Goal: Task Accomplishment & Management: Use online tool/utility

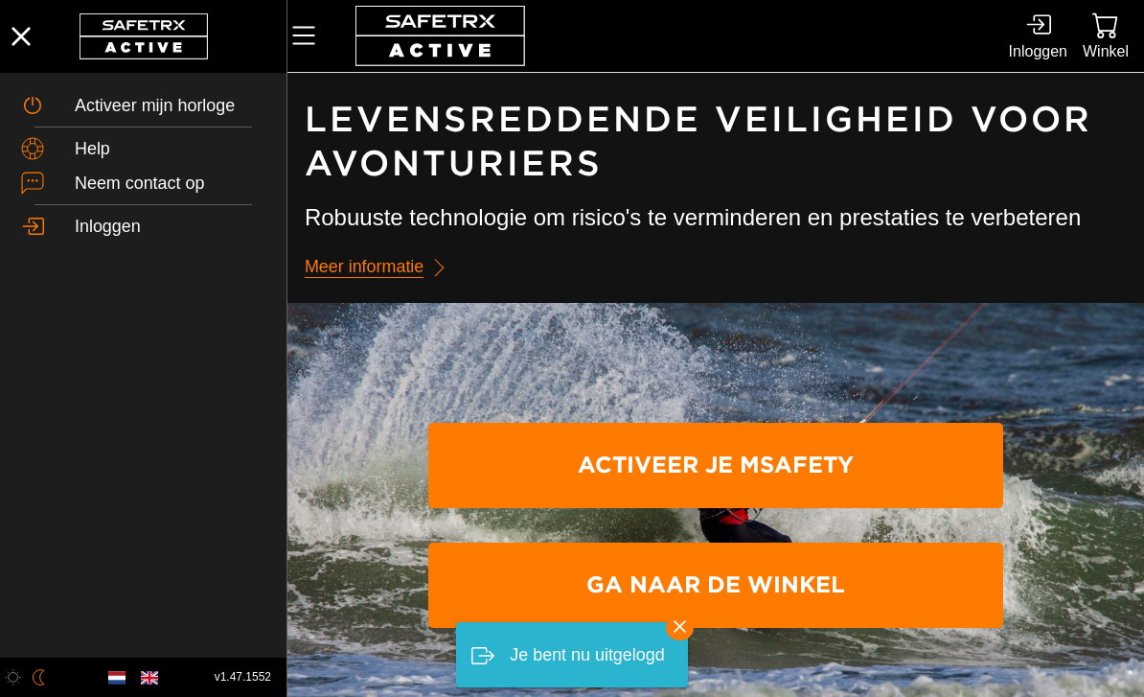
scroll to position [1, 0]
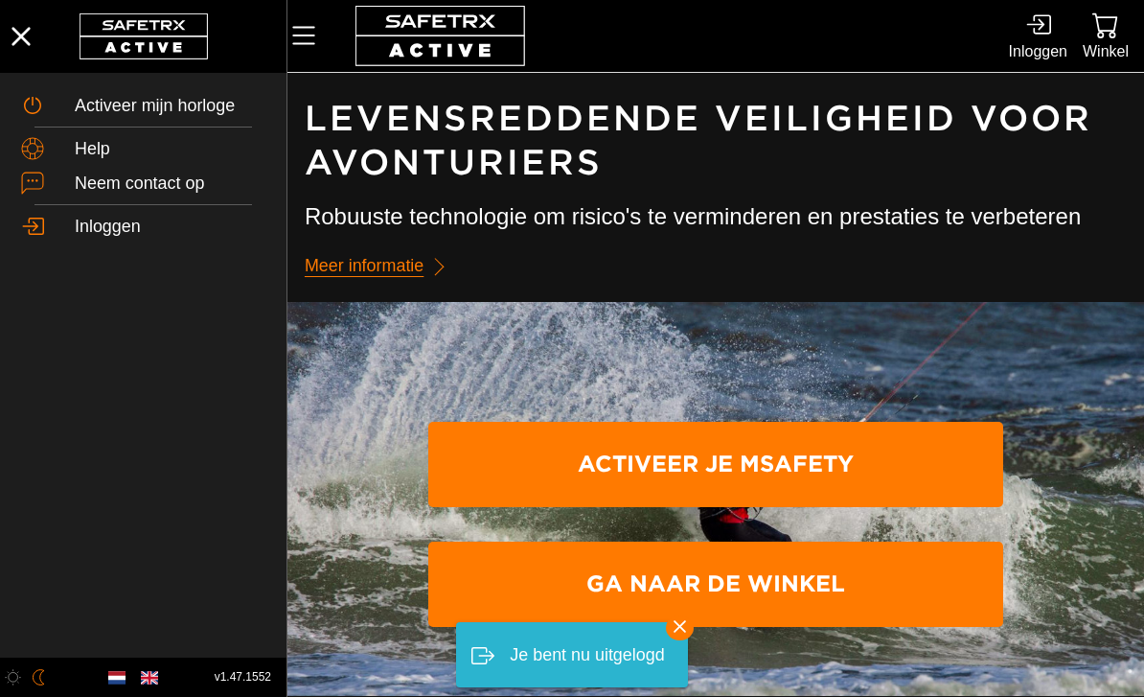
click at [1033, 35] on icon at bounding box center [1038, 25] width 26 height 26
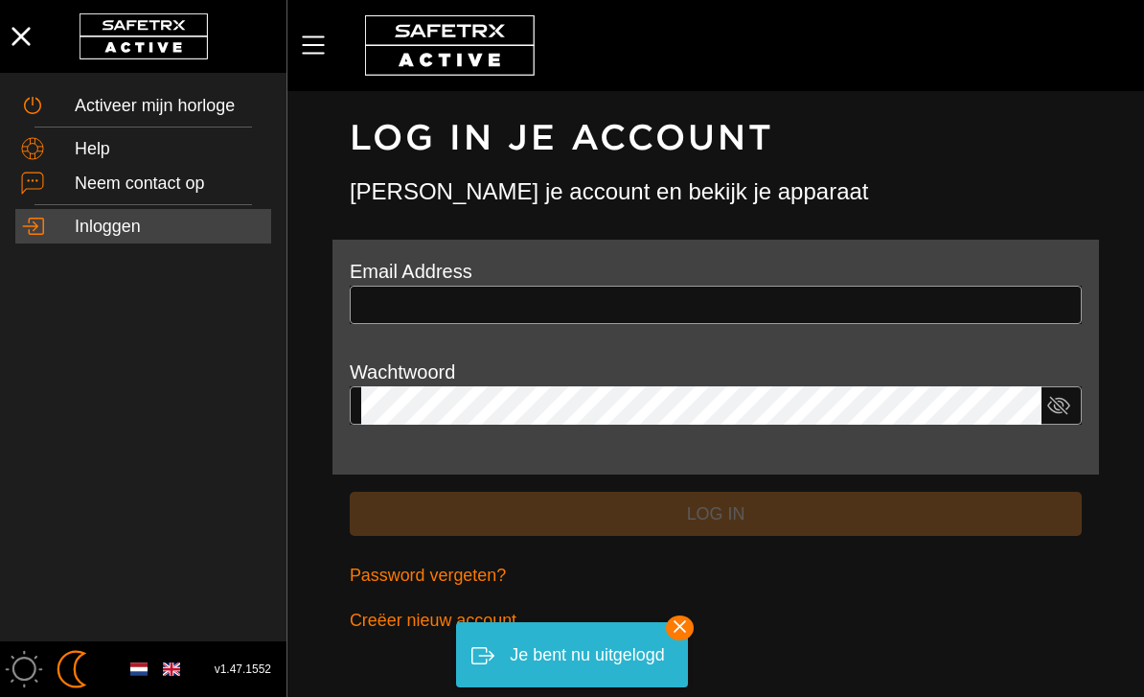
click at [492, 293] on input "text" at bounding box center [715, 305] width 709 height 38
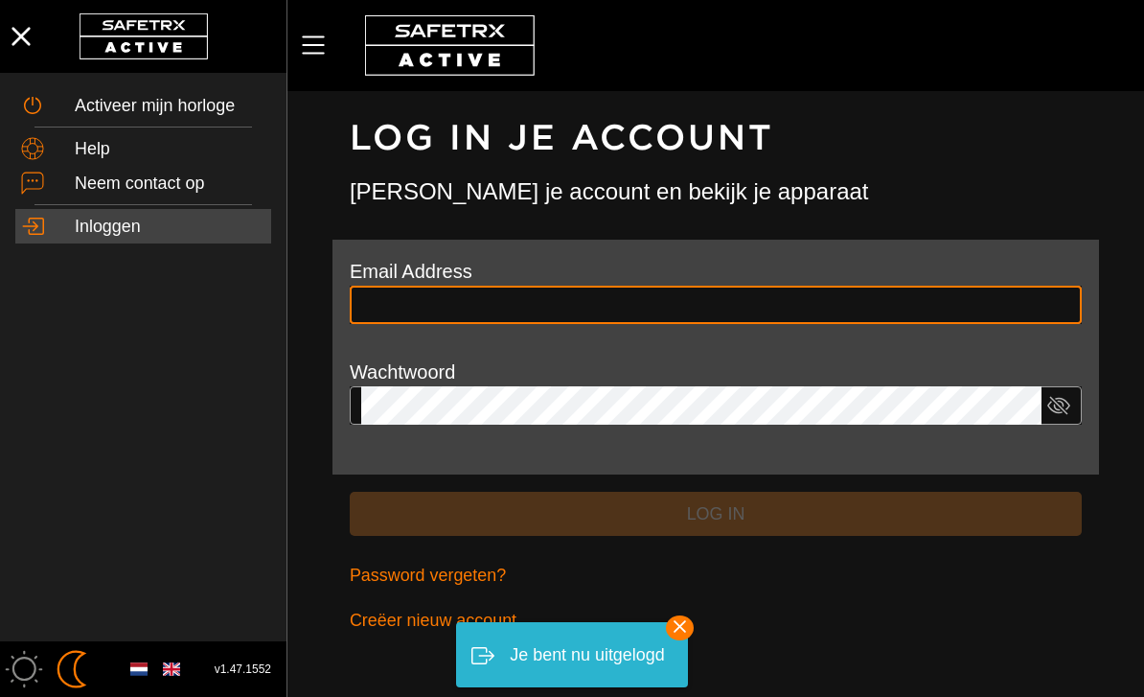
scroll to position [1, 0]
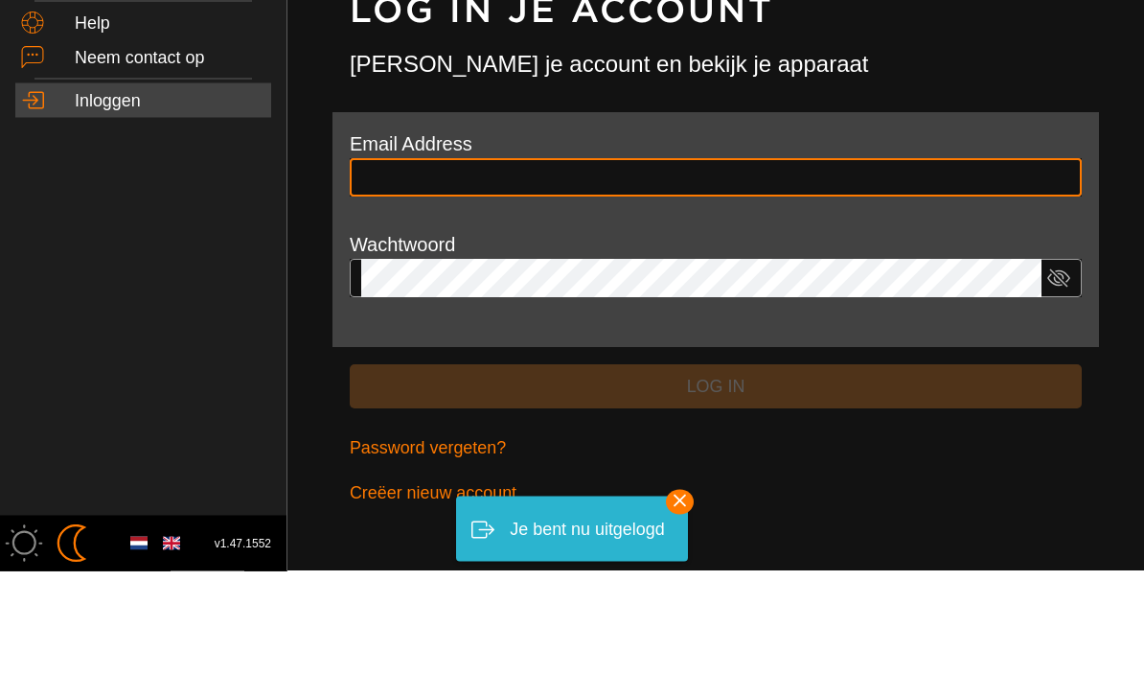
type input "**********"
click at [716, 491] on button "Log in" at bounding box center [716, 513] width 732 height 45
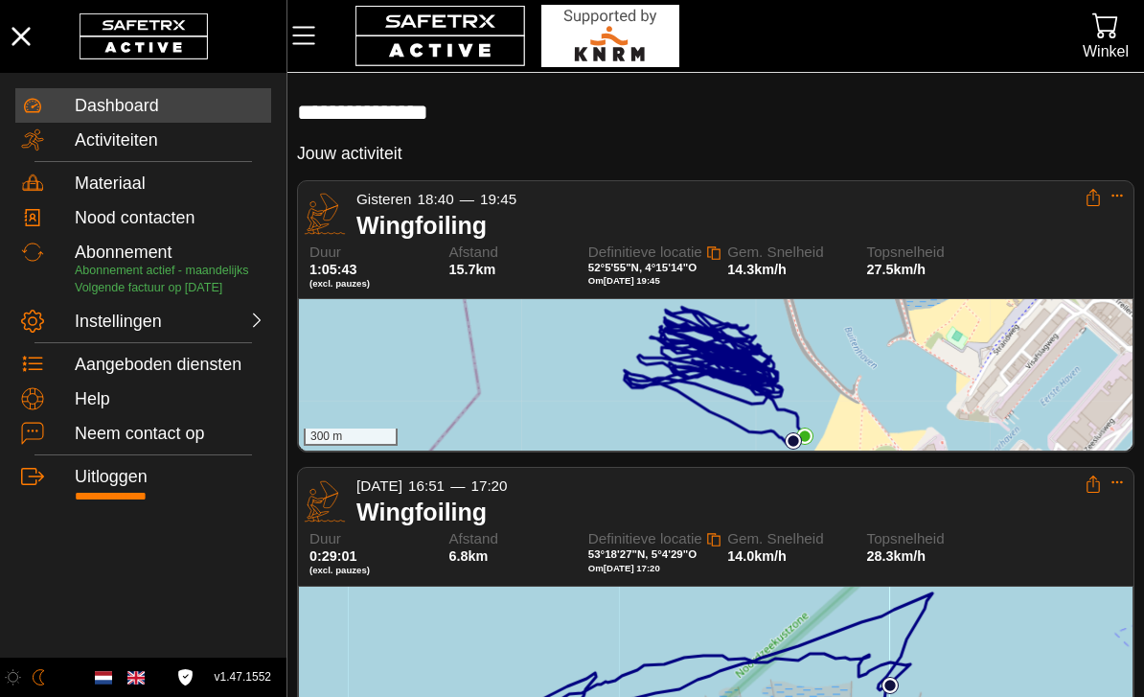
click at [772, 375] on icon at bounding box center [715, 376] width 180 height 137
